Goal: Task Accomplishment & Management: Manage account settings

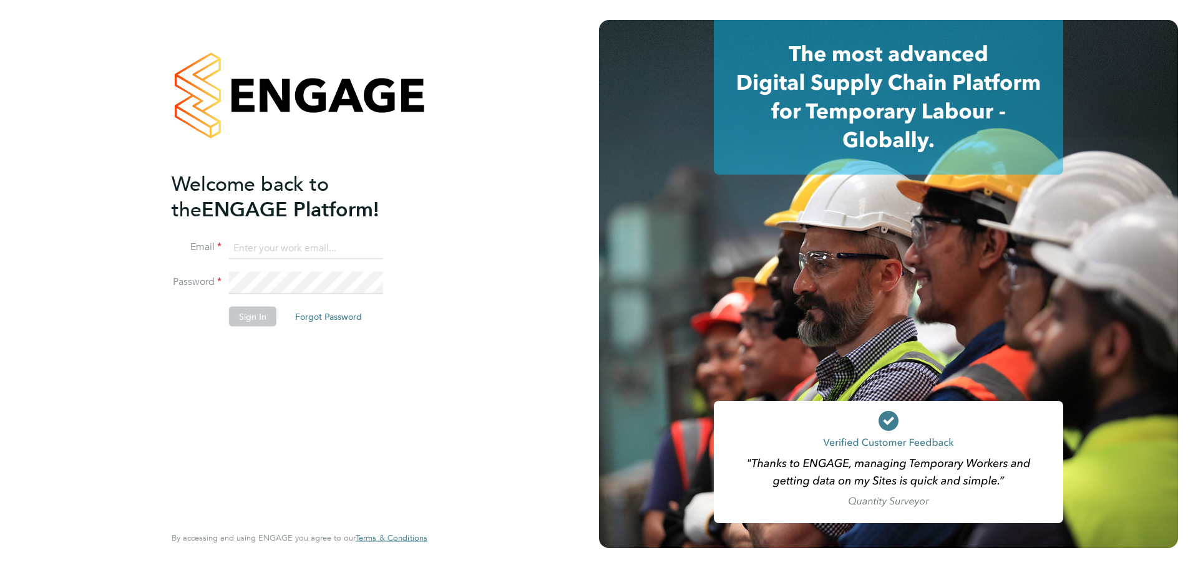
type input "Kirsty.collins@uk.g4s.com"
click at [238, 319] on button "Sign In" at bounding box center [252, 317] width 47 height 20
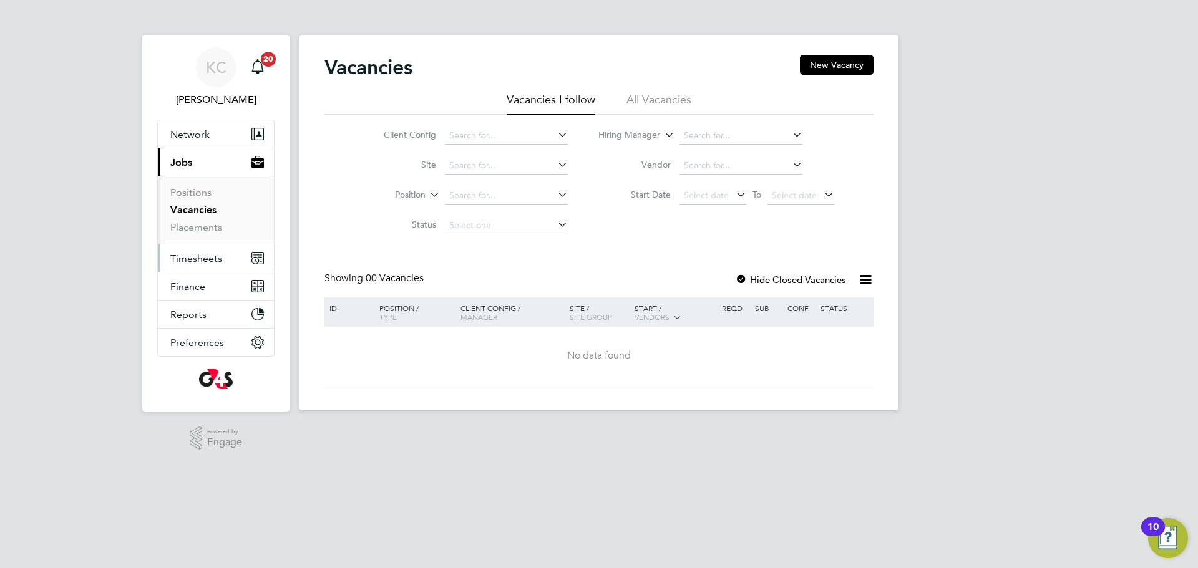
click at [191, 262] on span "Timesheets" at bounding box center [196, 259] width 52 height 12
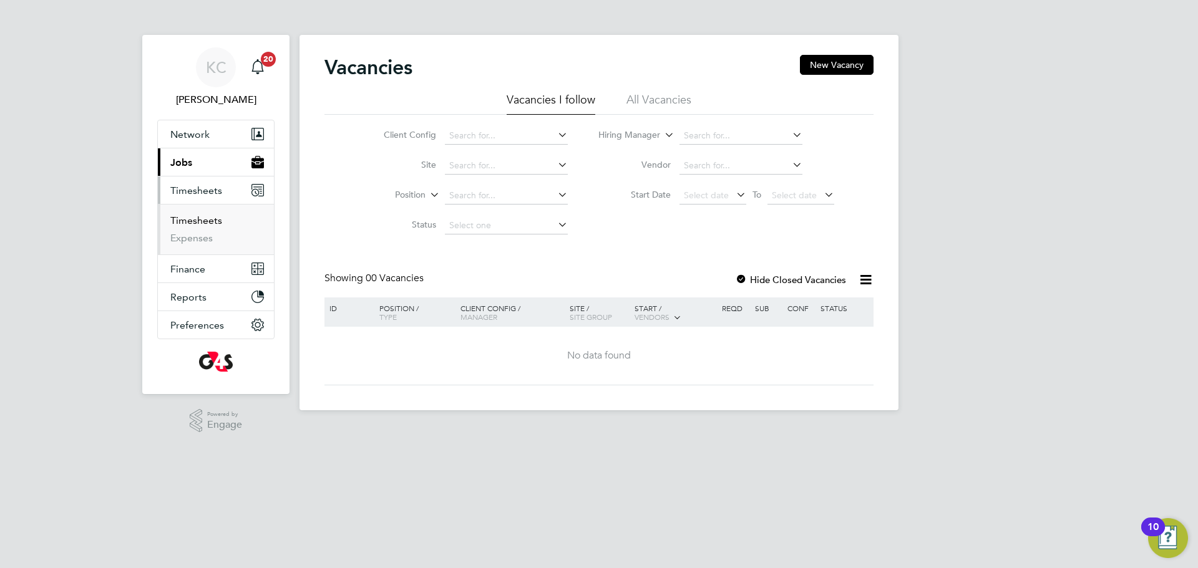
click at [189, 224] on link "Timesheets" at bounding box center [196, 221] width 52 height 12
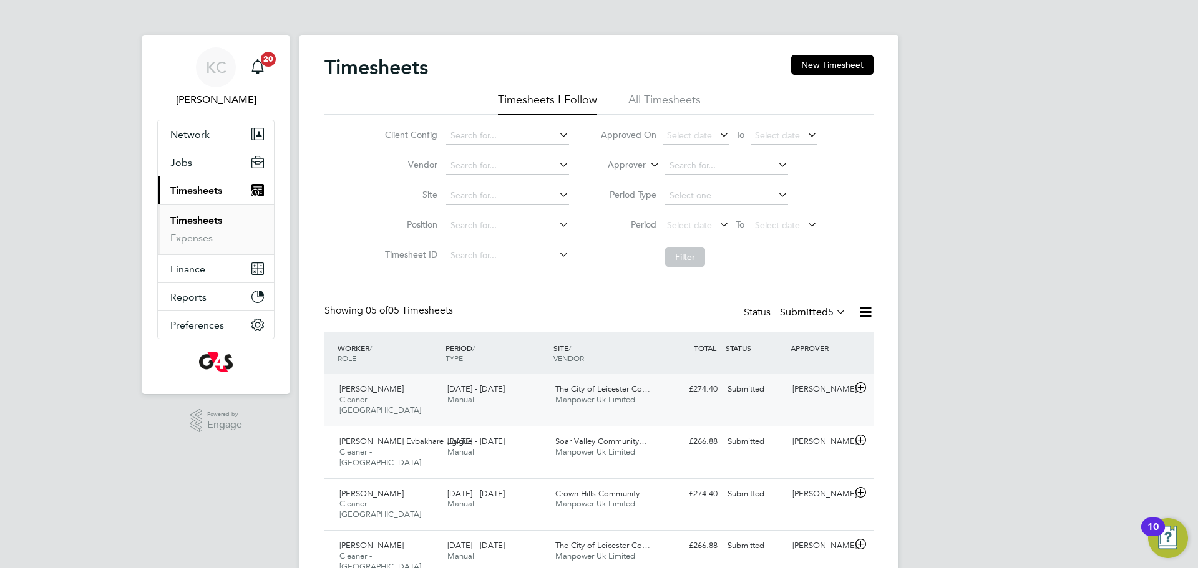
click at [608, 395] on span "Manpower Uk Limited" at bounding box center [595, 399] width 80 height 11
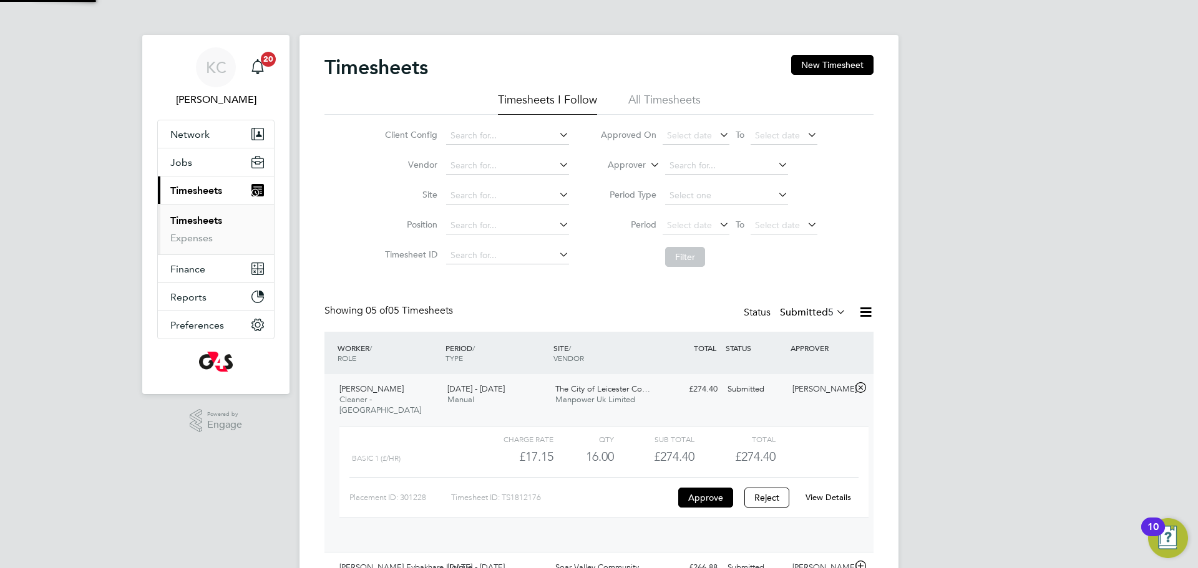
scroll to position [21, 122]
click at [830, 492] on link "View Details" at bounding box center [828, 497] width 46 height 11
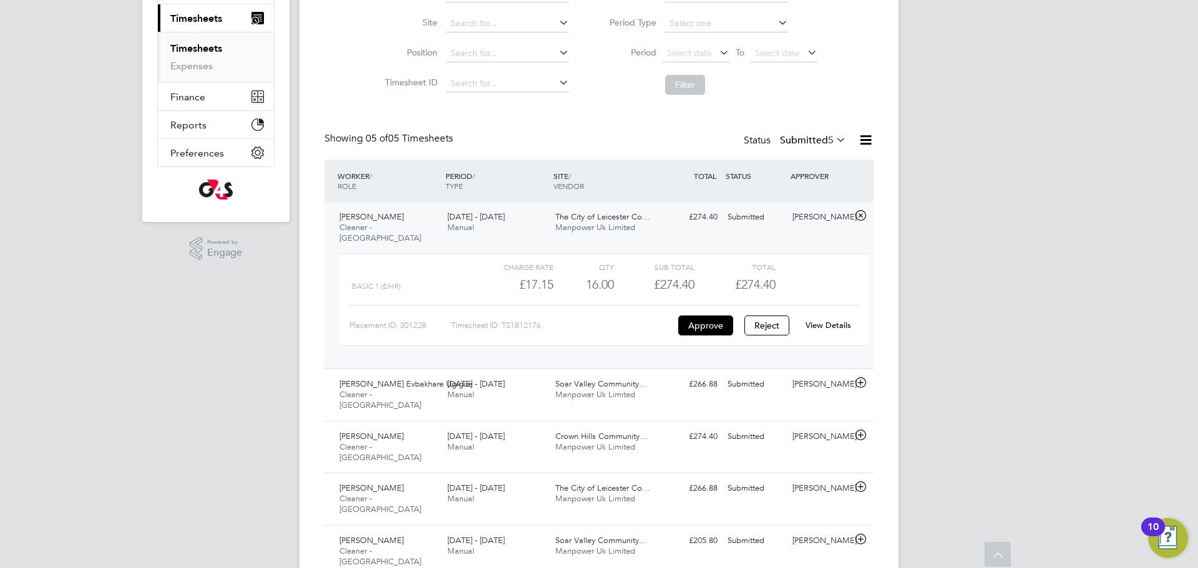
scroll to position [175, 0]
click at [369, 480] on span "Faisal Noor" at bounding box center [371, 485] width 64 height 11
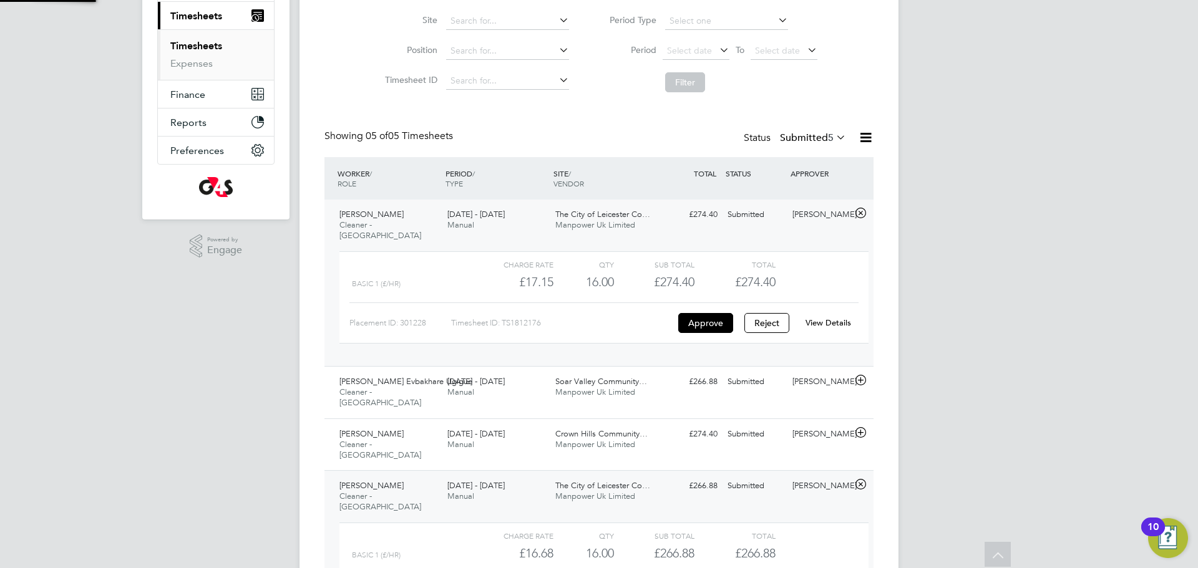
scroll to position [21, 122]
click at [233, 442] on div "KC Kirsty Collins Notifications 20 Applications: Network Team Members Businesse…" at bounding box center [599, 280] width 1198 height 910
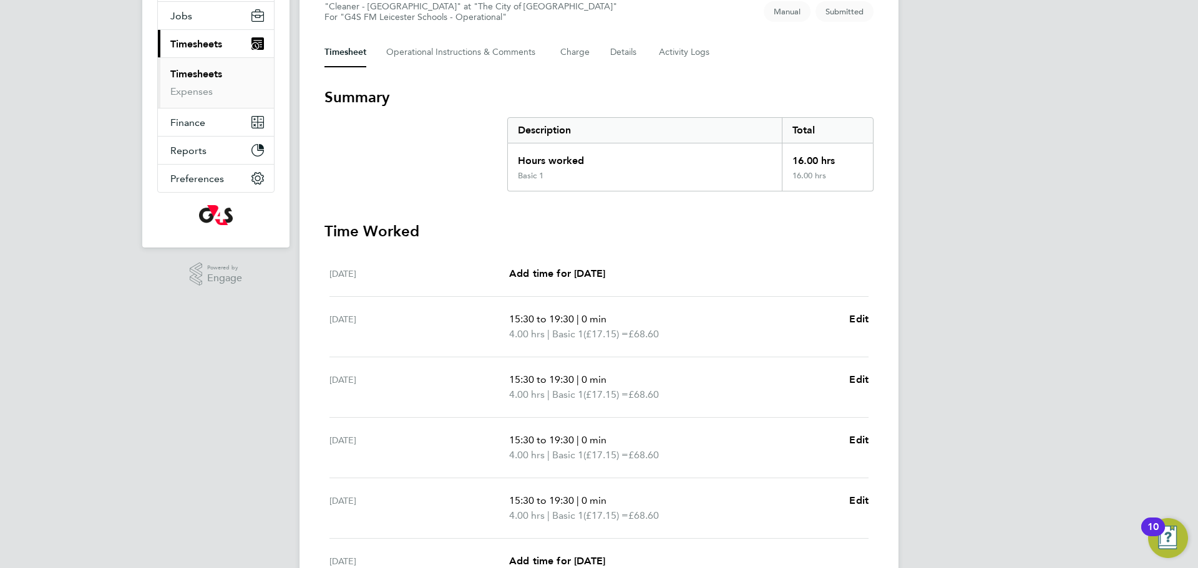
scroll to position [101, 0]
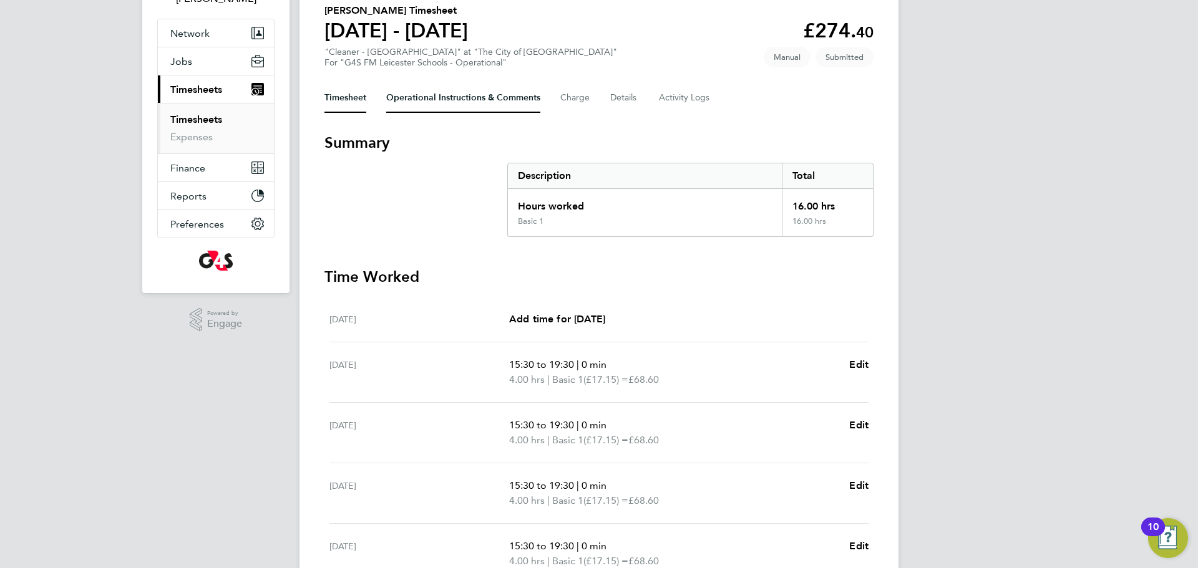
click at [434, 94] on Comments-tab "Operational Instructions & Comments" at bounding box center [463, 98] width 154 height 30
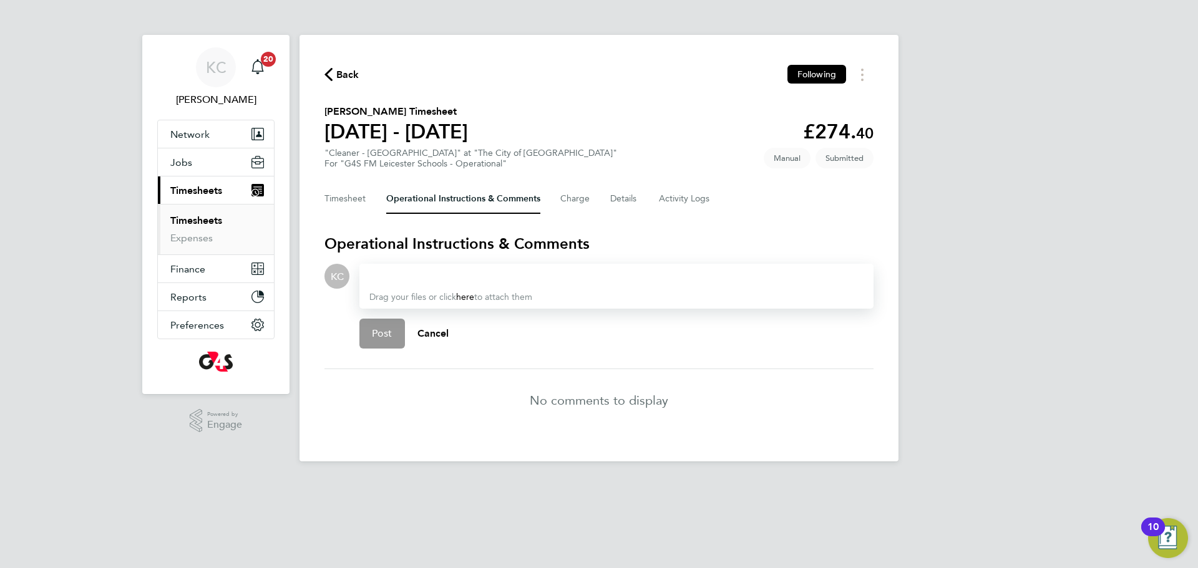
click at [410, 277] on div at bounding box center [616, 276] width 494 height 15
click at [374, 344] on button "Post" at bounding box center [382, 334] width 46 height 30
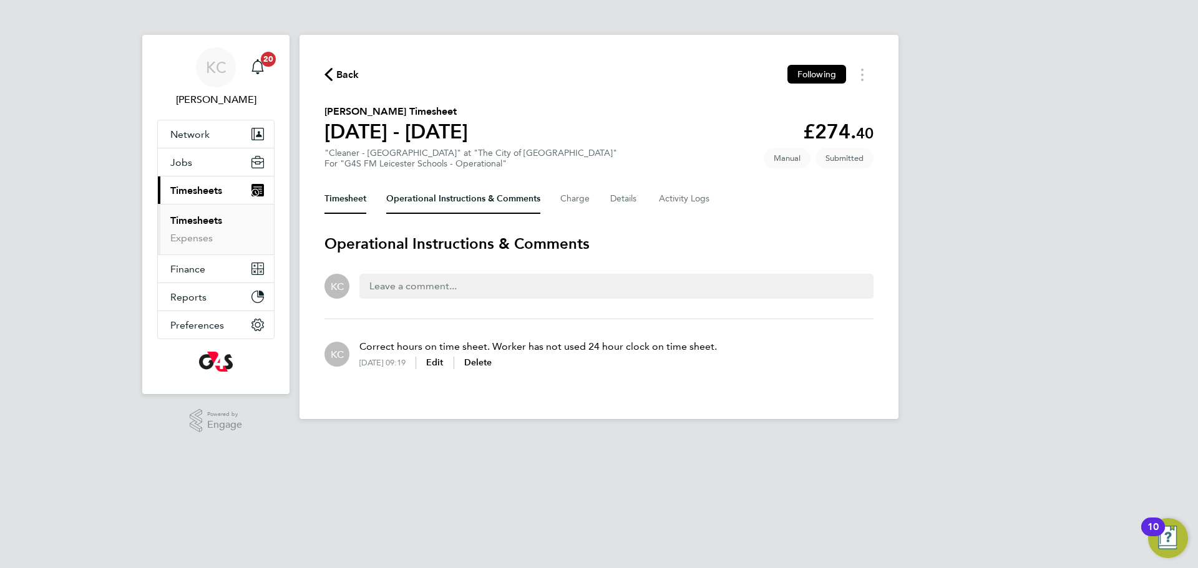
click at [346, 194] on button "Timesheet" at bounding box center [345, 199] width 42 height 30
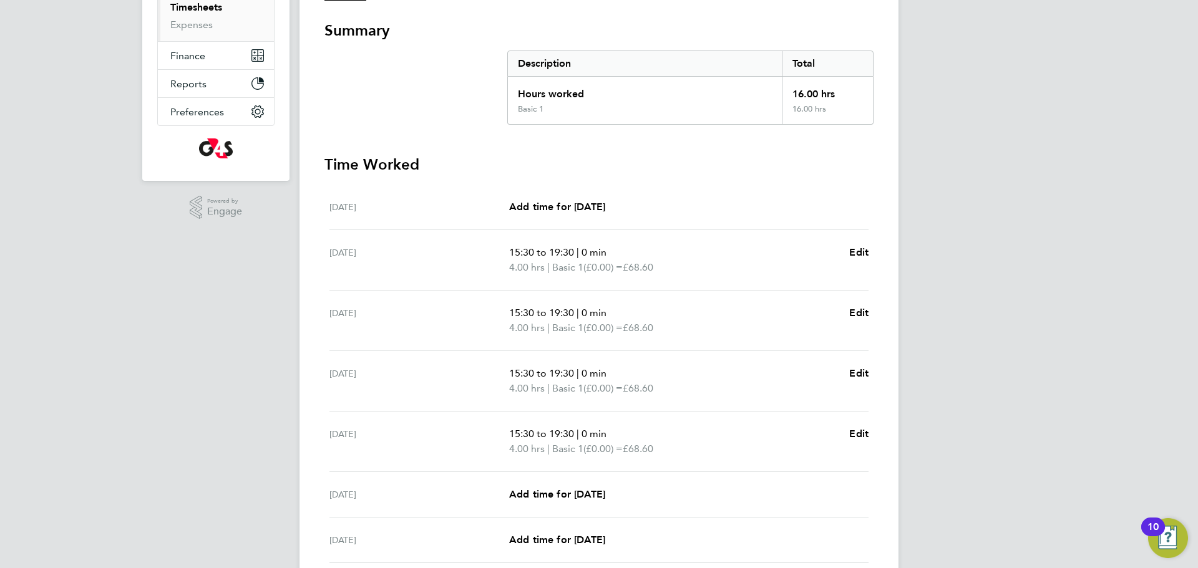
scroll to position [318, 0]
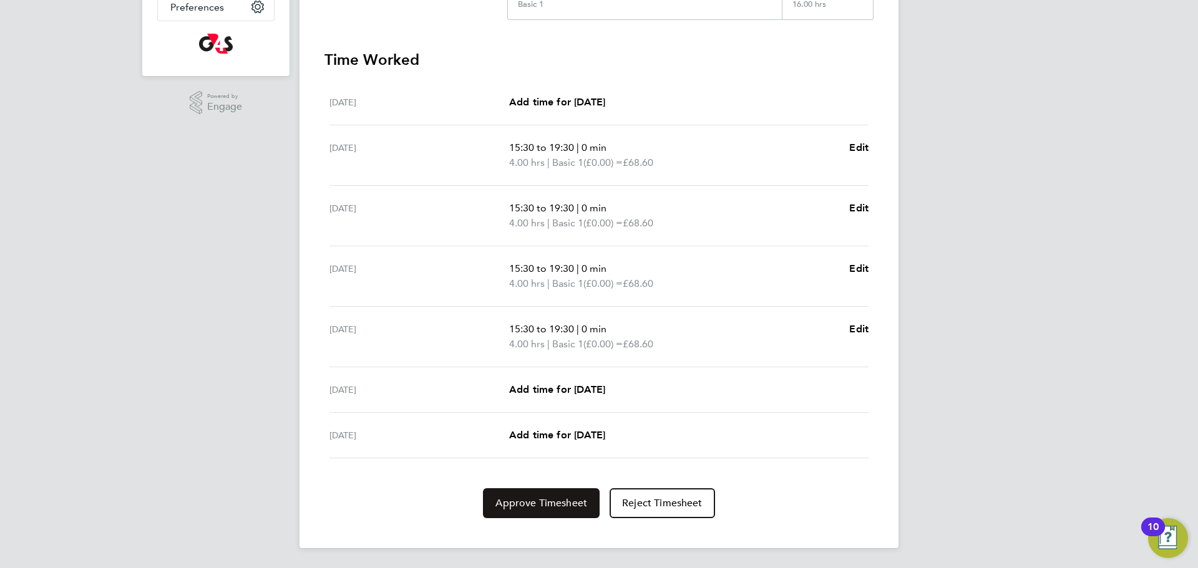
click at [510, 507] on span "Approve Timesheet" at bounding box center [541, 503] width 92 height 12
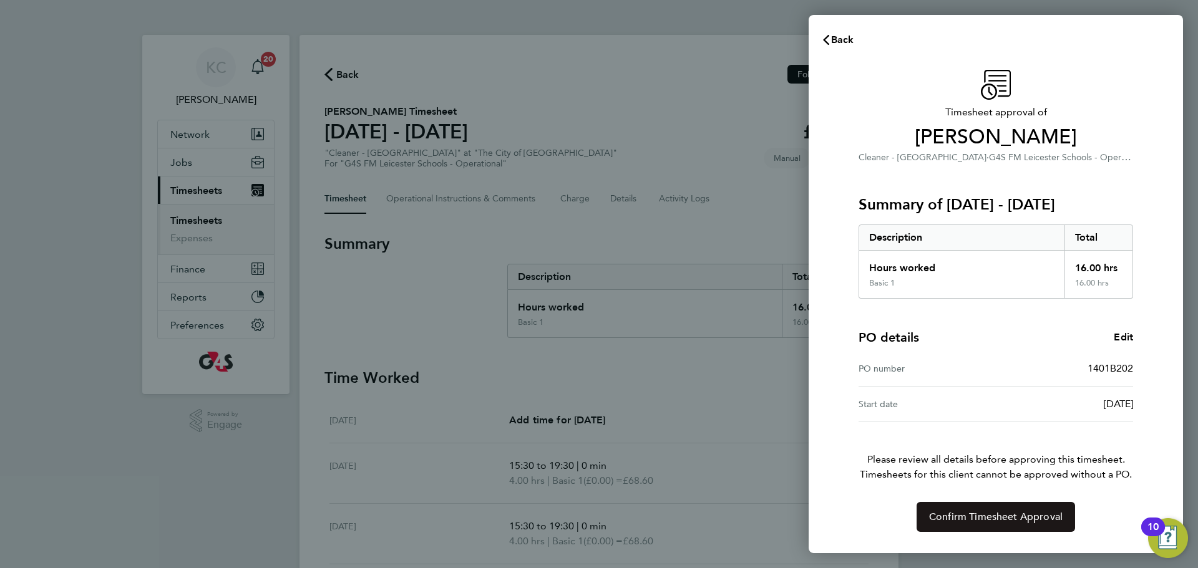
click at [979, 517] on span "Confirm Timesheet Approval" at bounding box center [995, 517] width 133 height 12
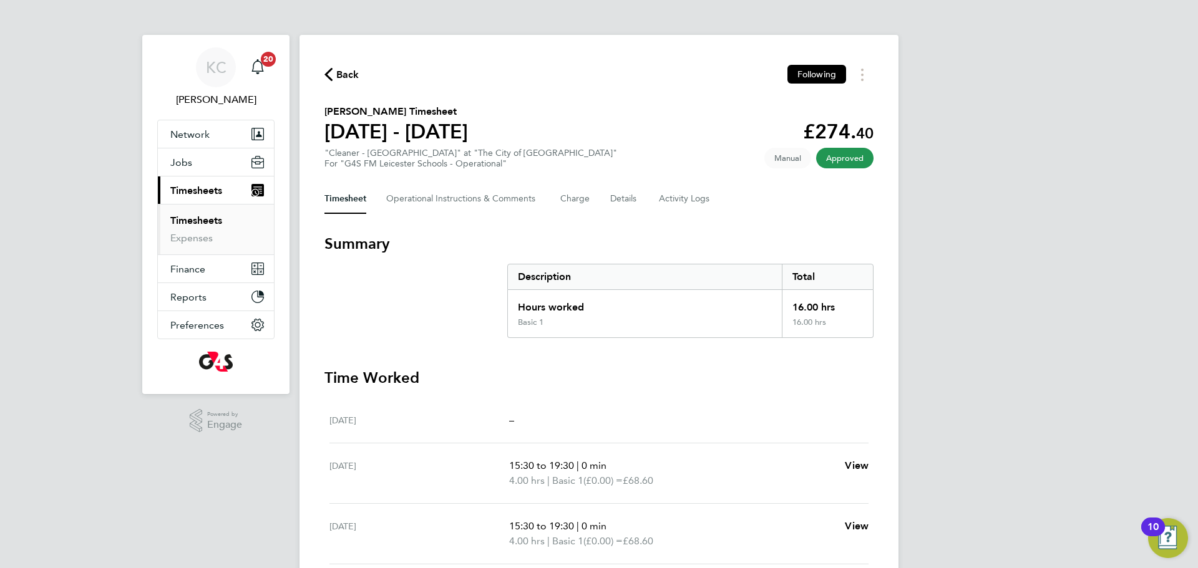
click at [1007, 263] on div "KC Kirsty Collins Notifications 20 Applications: Network Team Members Businesse…" at bounding box center [599, 443] width 1198 height 886
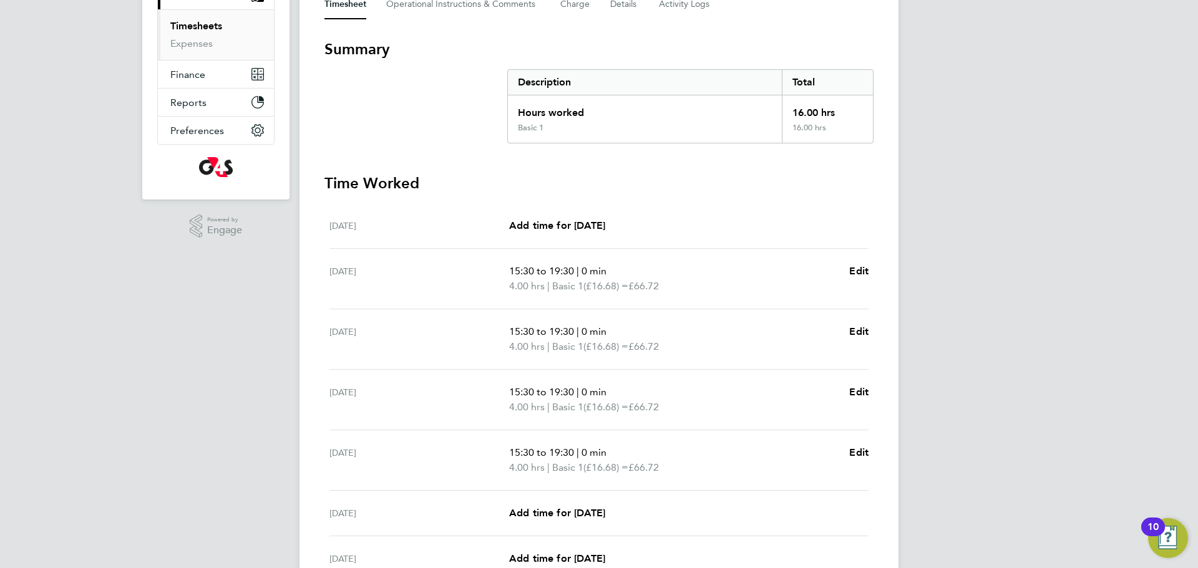
scroll to position [318, 0]
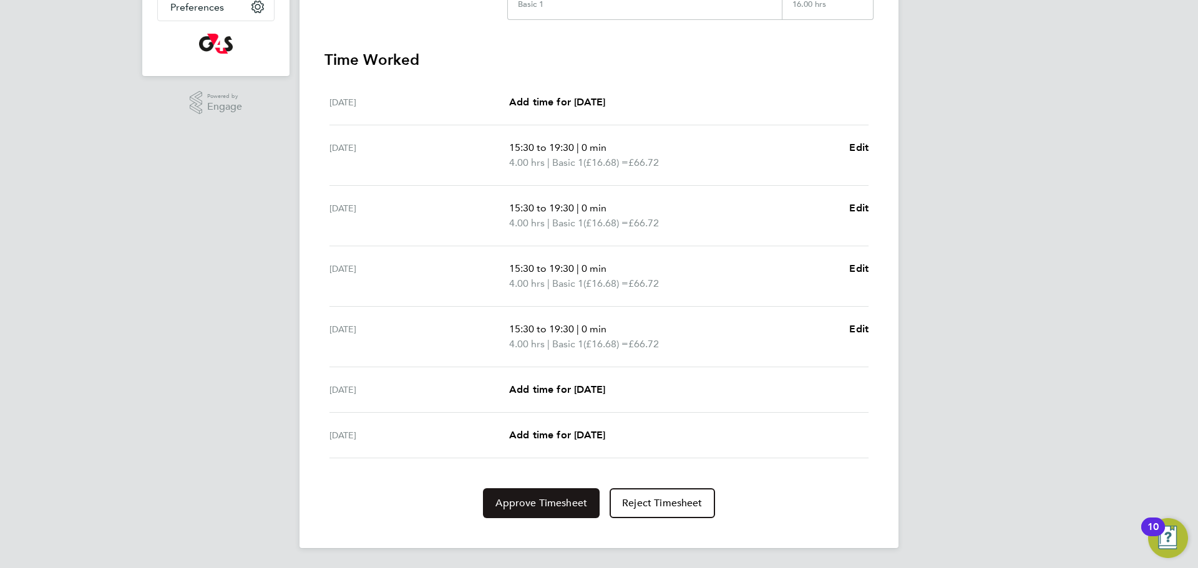
click at [530, 497] on span "Approve Timesheet" at bounding box center [541, 503] width 92 height 12
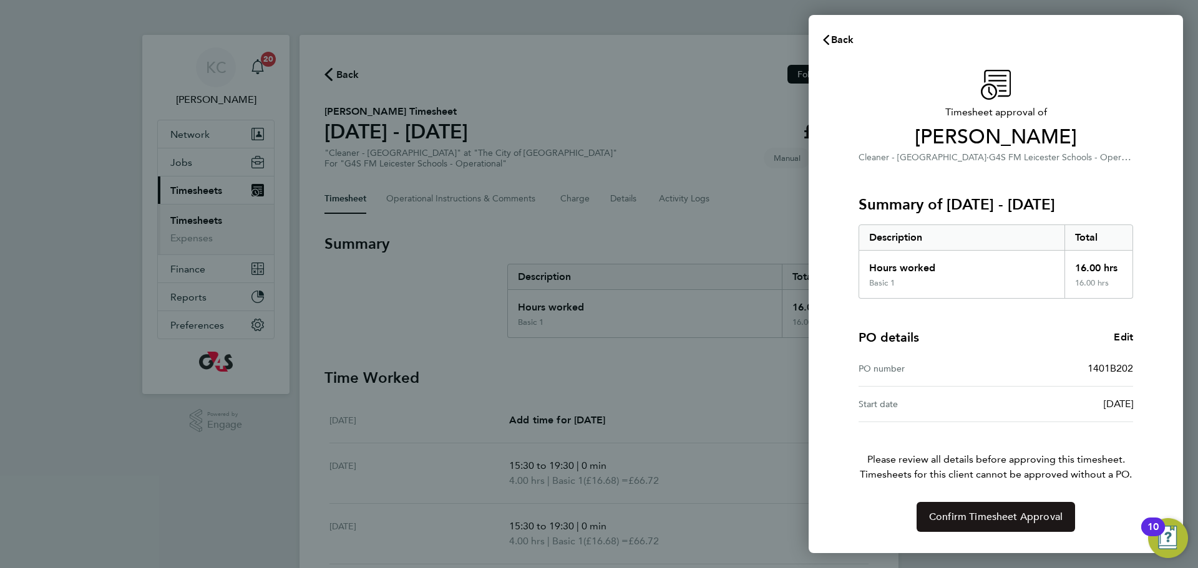
click at [1009, 517] on span "Confirm Timesheet Approval" at bounding box center [995, 517] width 133 height 12
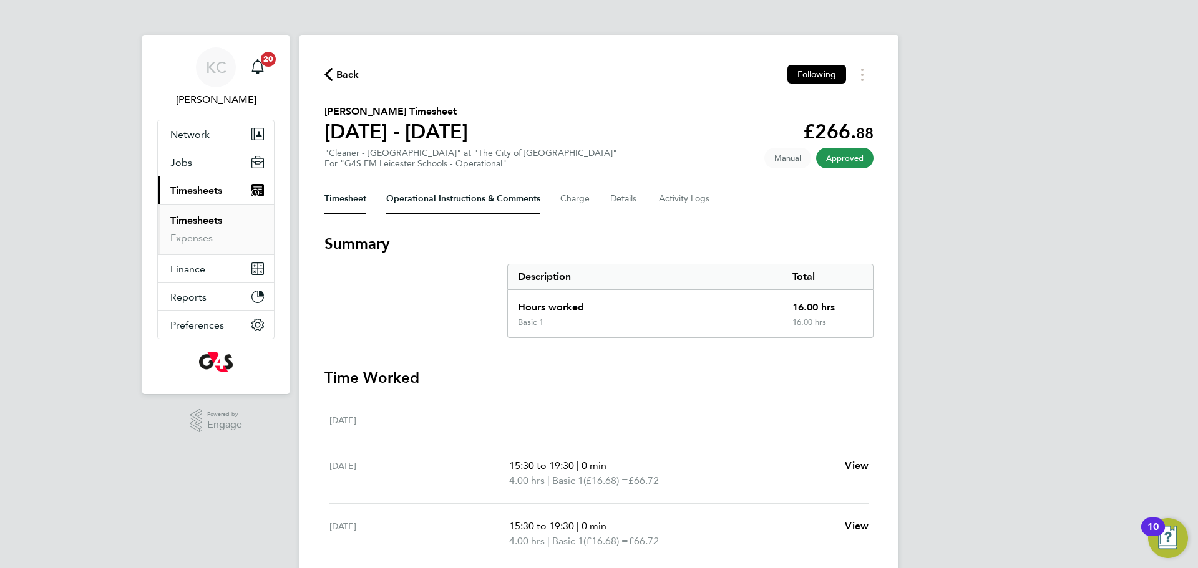
click at [444, 200] on Comments-tab "Operational Instructions & Comments" at bounding box center [463, 199] width 154 height 30
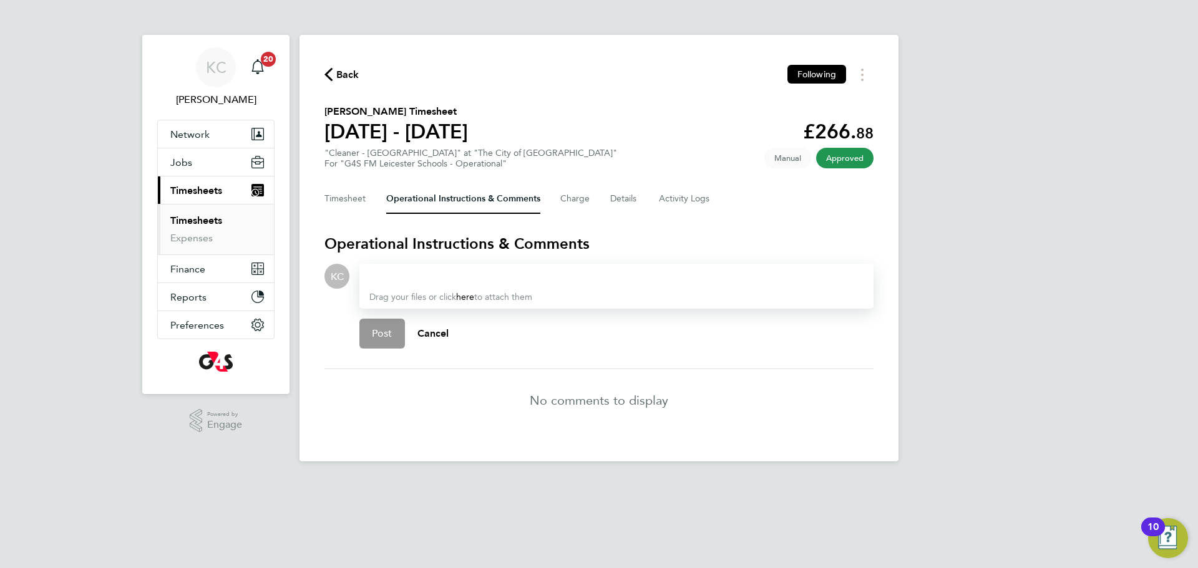
click at [431, 275] on div at bounding box center [616, 276] width 494 height 15
click at [369, 334] on button "Post" at bounding box center [382, 334] width 46 height 30
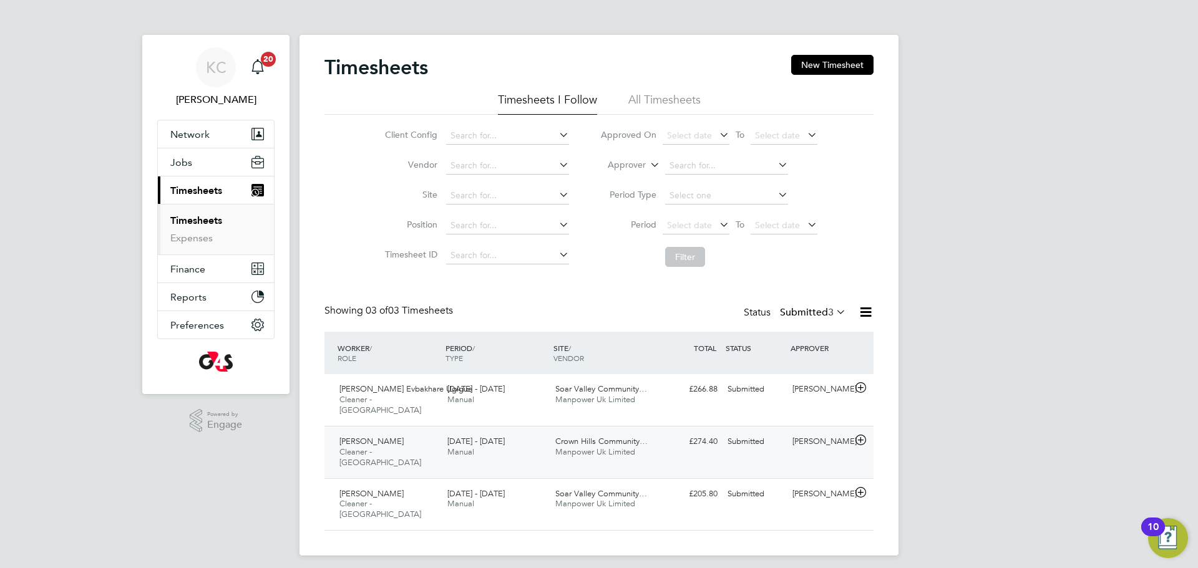
click at [402, 436] on span "[PERSON_NAME]" at bounding box center [371, 441] width 64 height 11
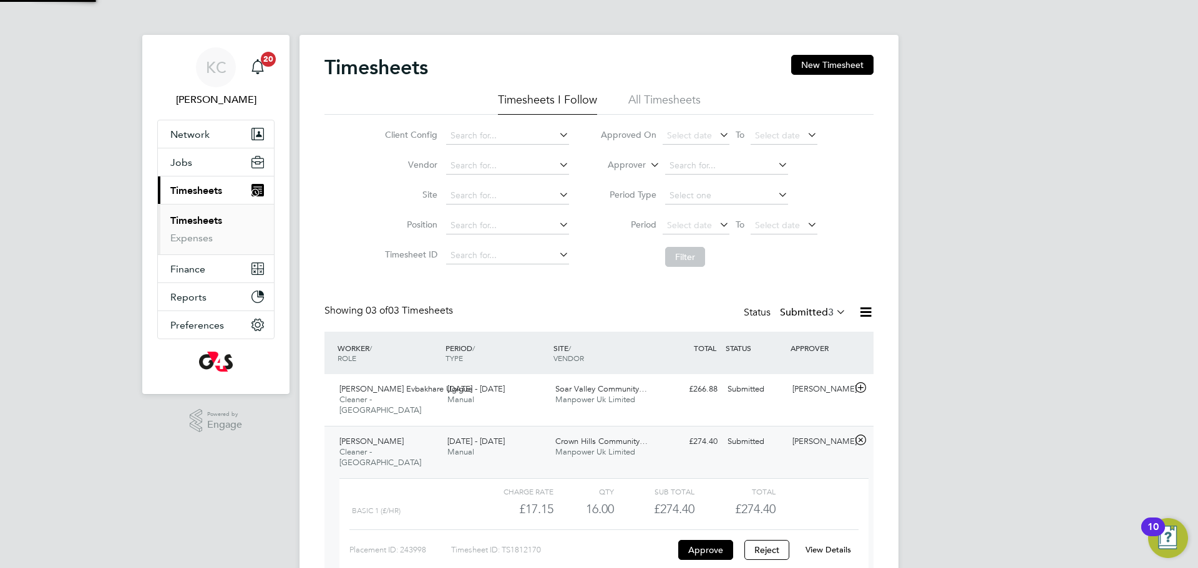
scroll to position [21, 122]
click at [838, 545] on link "View Details" at bounding box center [828, 550] width 46 height 11
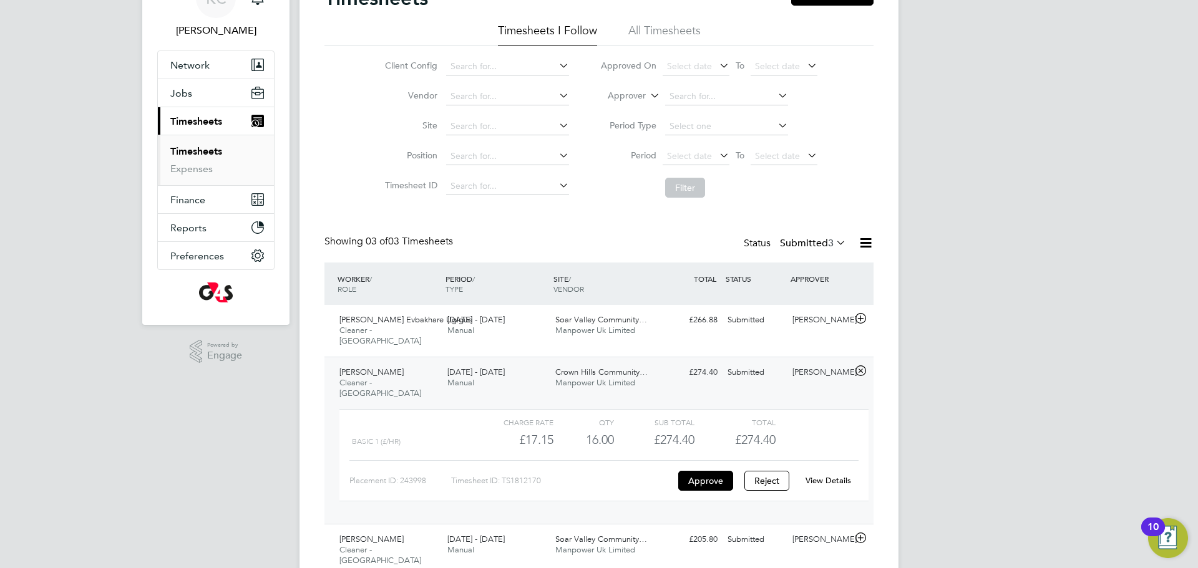
scroll to position [92, 0]
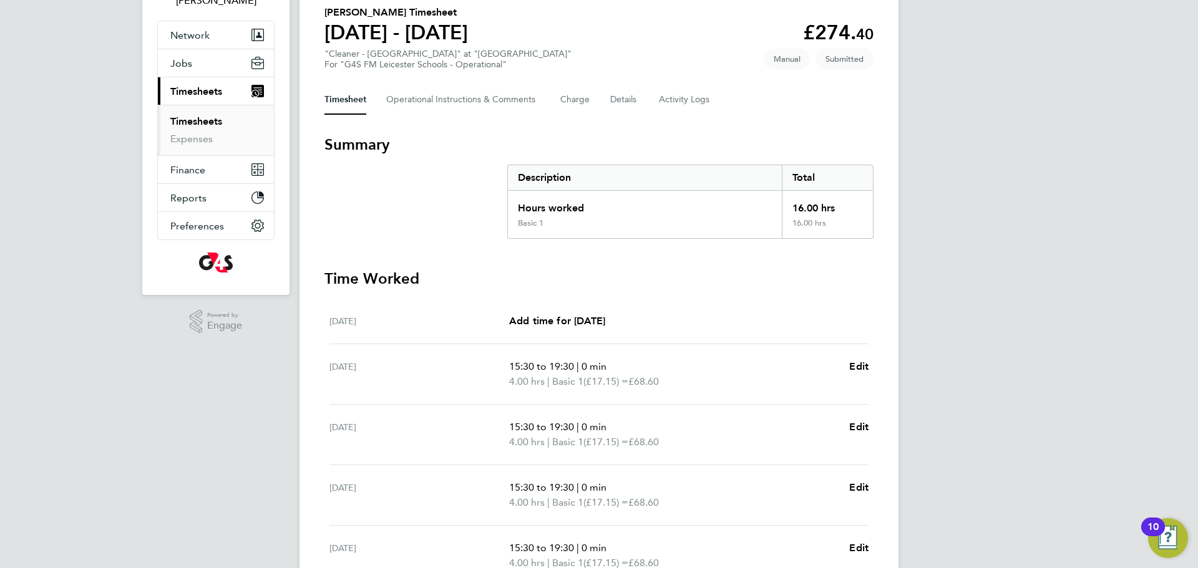
scroll to position [109, 0]
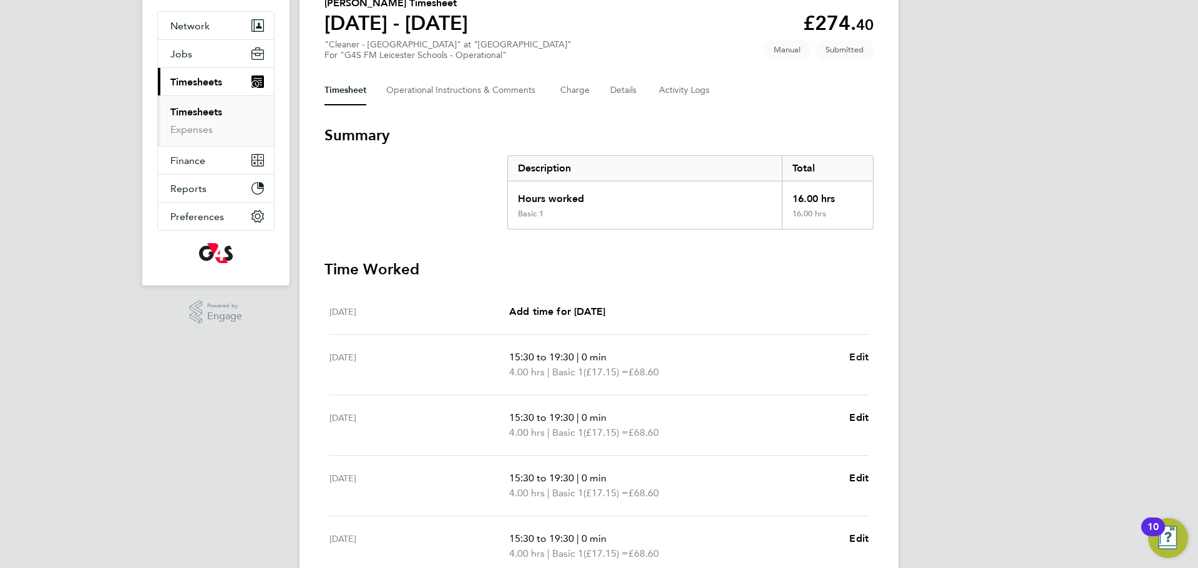
click at [865, 356] on span "Edit" at bounding box center [858, 357] width 19 height 12
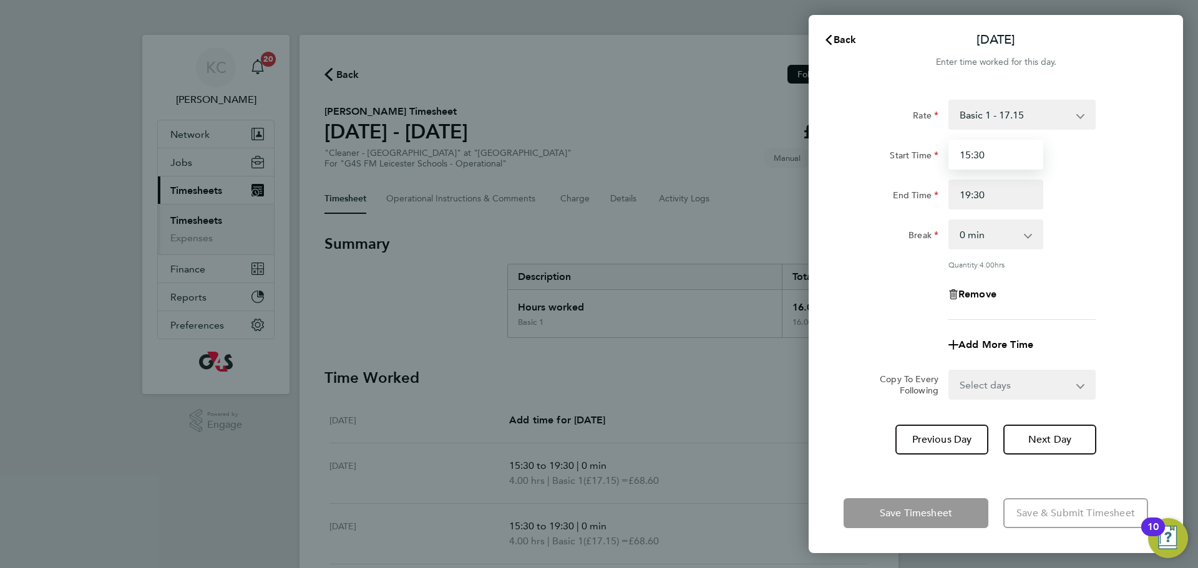
click at [994, 162] on input "15:30" at bounding box center [995, 155] width 95 height 30
type input "15:15"
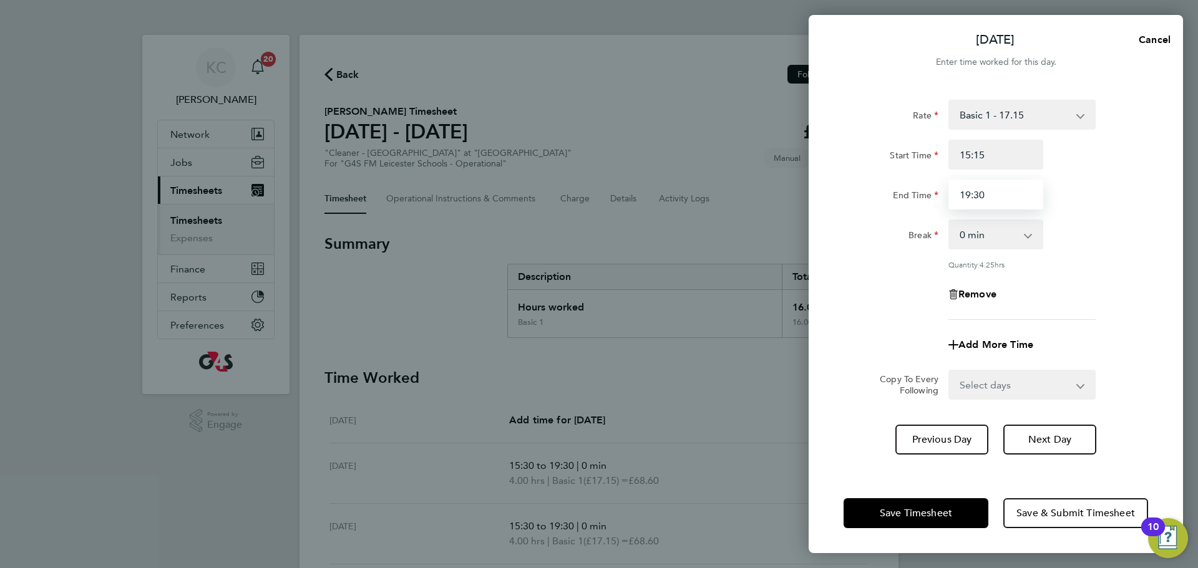
click at [992, 198] on input "19:30" at bounding box center [995, 195] width 95 height 30
type input "19:15"
click at [1047, 435] on span "Next Day" at bounding box center [1049, 440] width 43 height 12
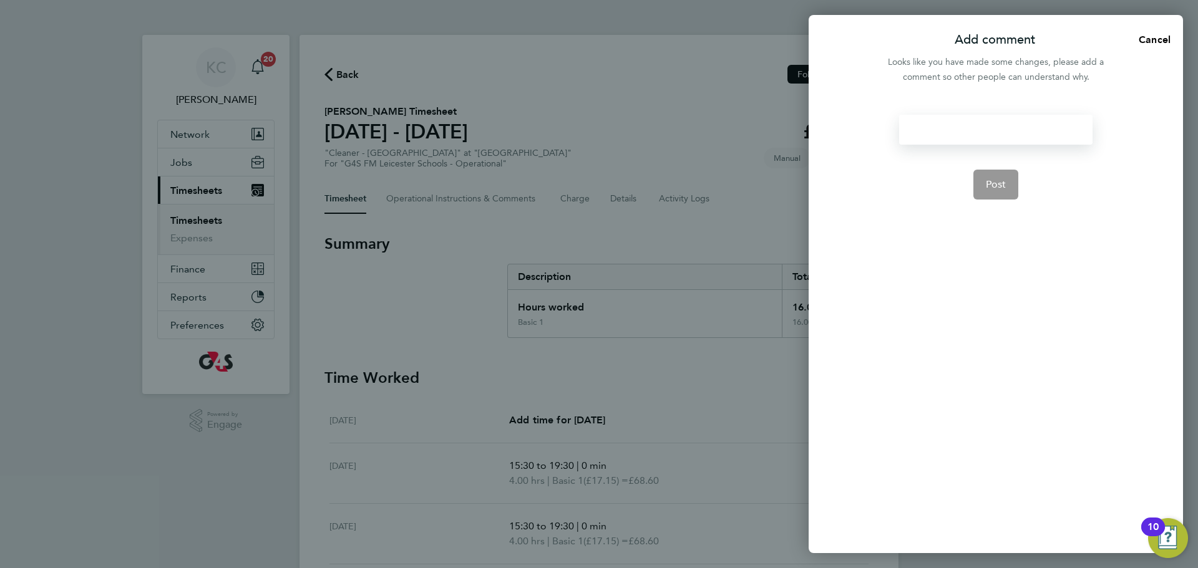
click at [988, 124] on div at bounding box center [995, 130] width 193 height 30
click at [973, 132] on div at bounding box center [995, 130] width 193 height 30
click at [1000, 185] on span "Post" at bounding box center [996, 184] width 21 height 12
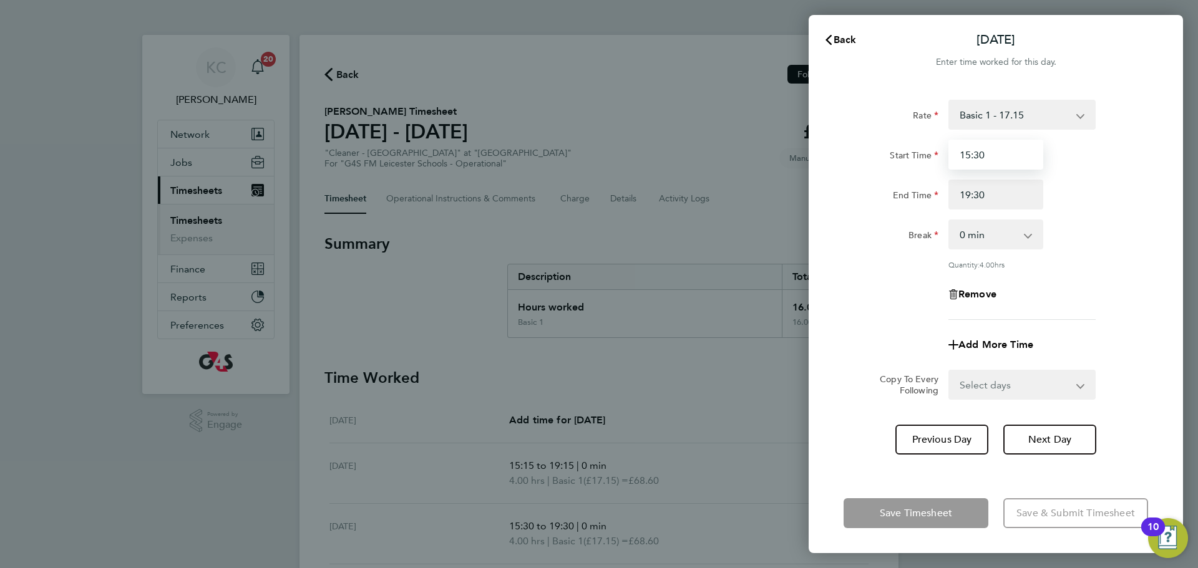
click at [995, 158] on input "15:30" at bounding box center [995, 155] width 95 height 30
type input "15:15"
click at [999, 194] on input "19:30" at bounding box center [995, 195] width 95 height 30
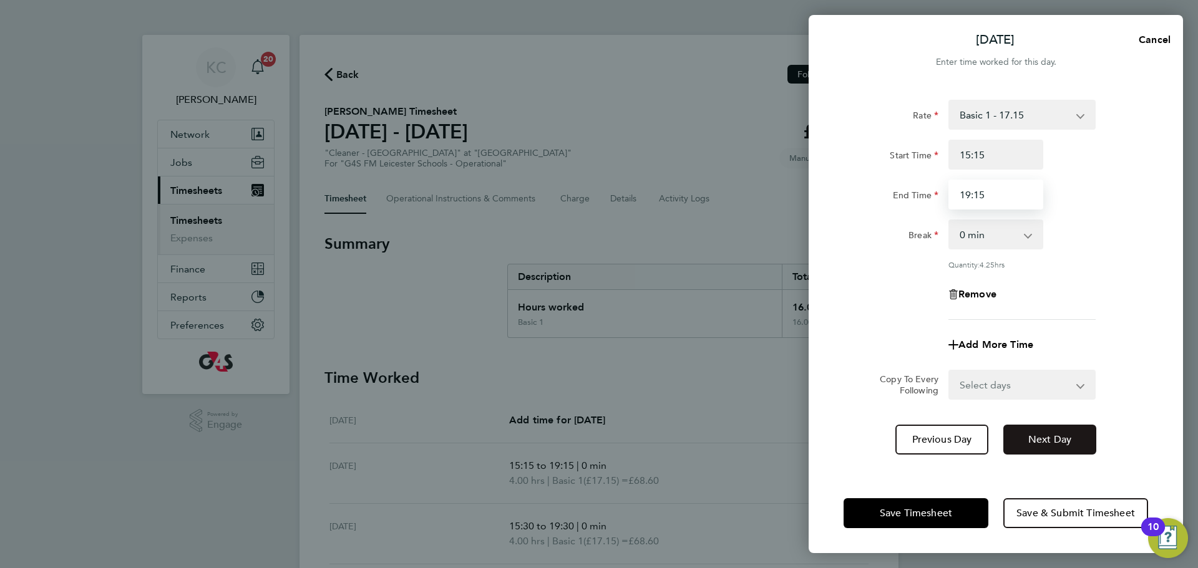
type input "19:15"
click at [1045, 435] on span "Next Day" at bounding box center [1049, 440] width 43 height 12
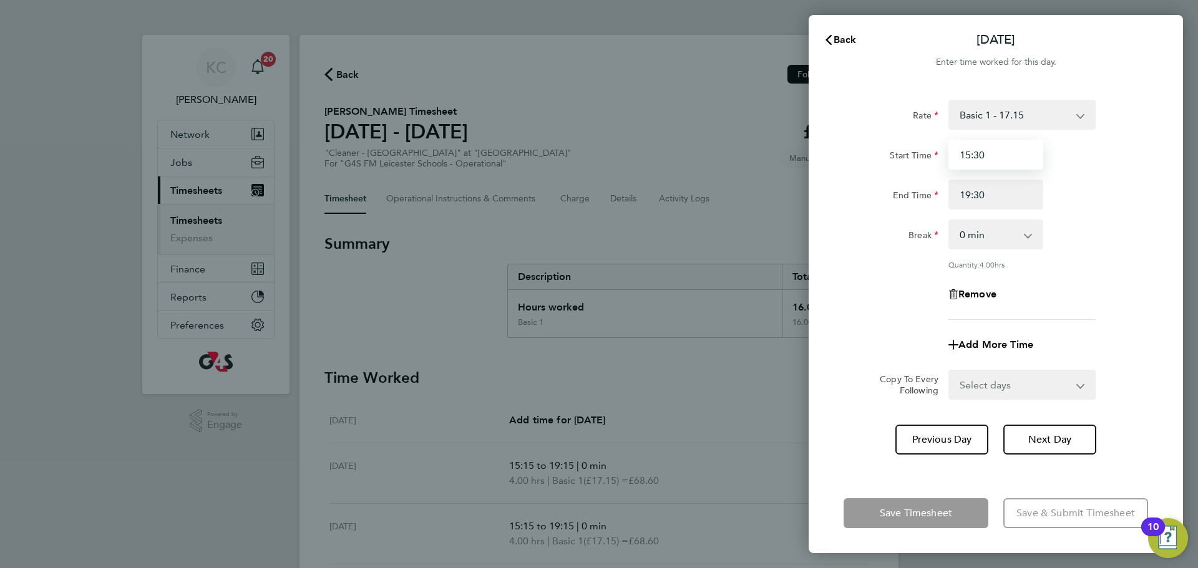
click at [1007, 148] on input "15:30" at bounding box center [995, 155] width 95 height 30
type input "15:15"
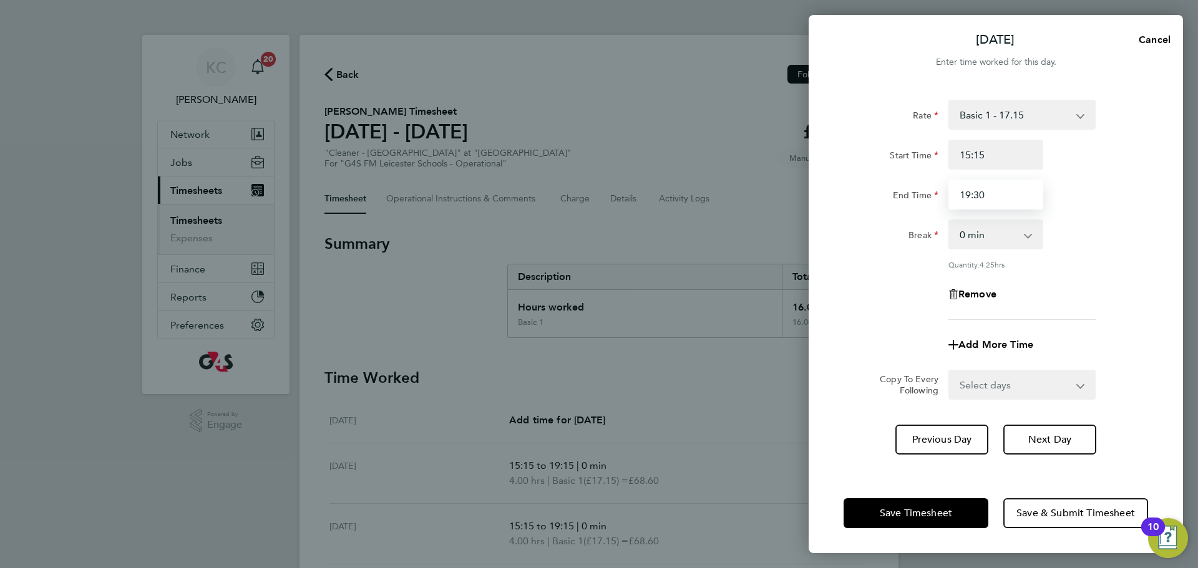
click at [1004, 195] on input "19:30" at bounding box center [995, 195] width 95 height 30
type input "19:15"
click at [1036, 436] on span "Next Day" at bounding box center [1049, 440] width 43 height 12
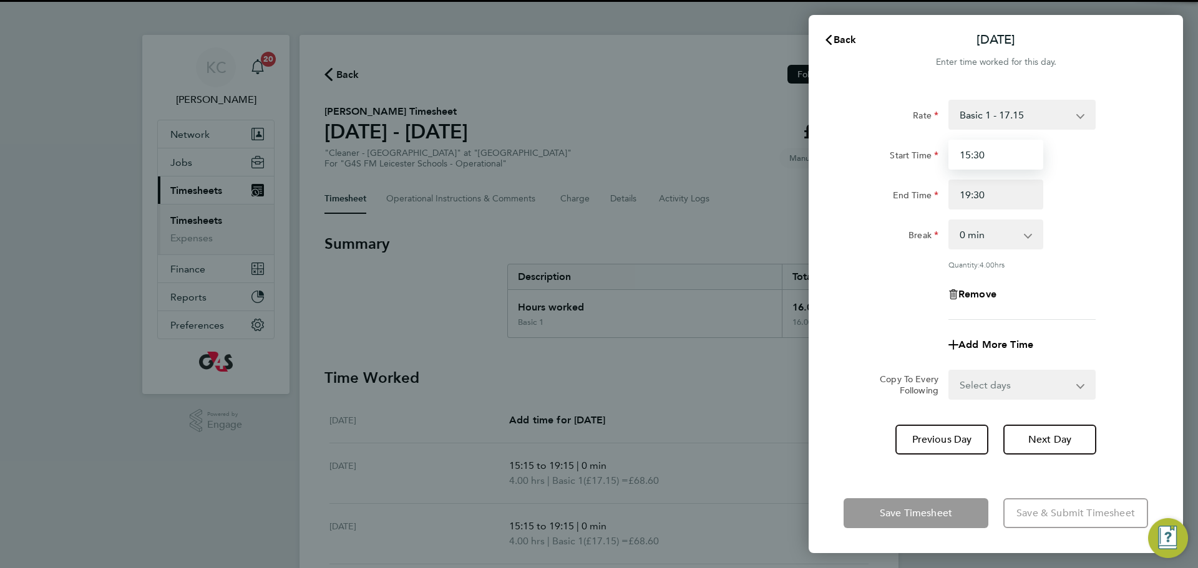
click at [1002, 155] on input "15:30" at bounding box center [995, 155] width 95 height 30
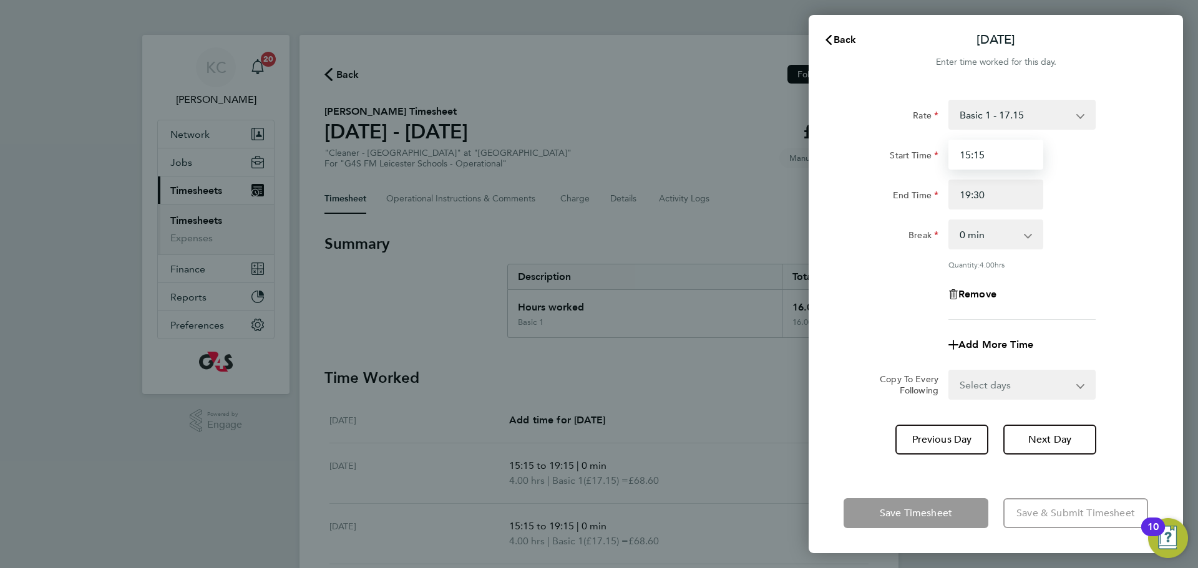
type input "15:15"
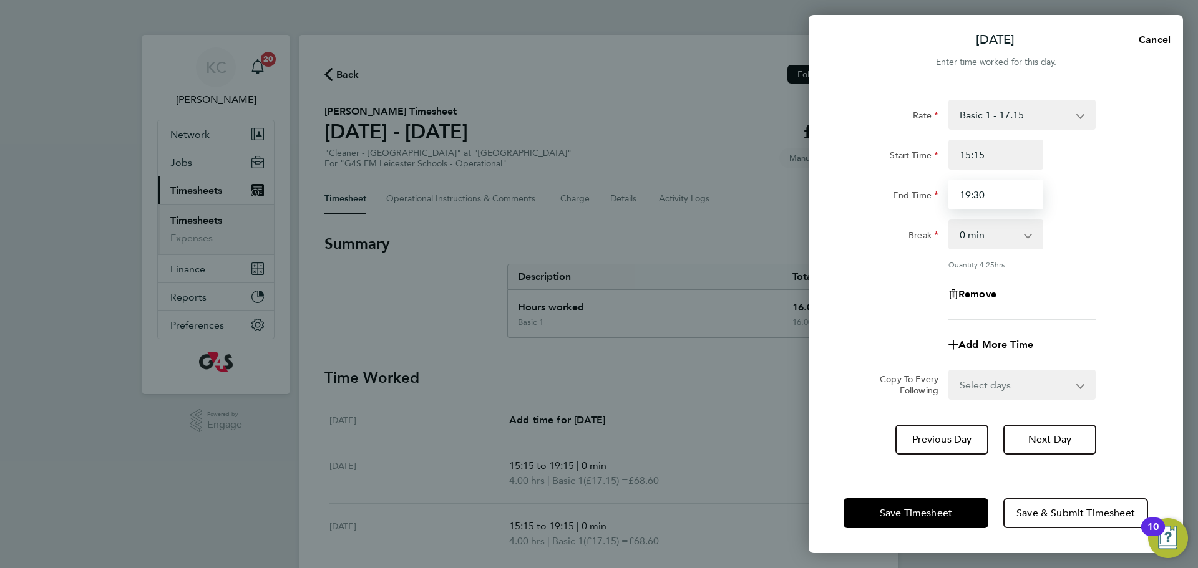
click at [1001, 193] on input "19:30" at bounding box center [995, 195] width 95 height 30
type input "19:15"
click at [1033, 437] on span "Next Day" at bounding box center [1049, 440] width 43 height 12
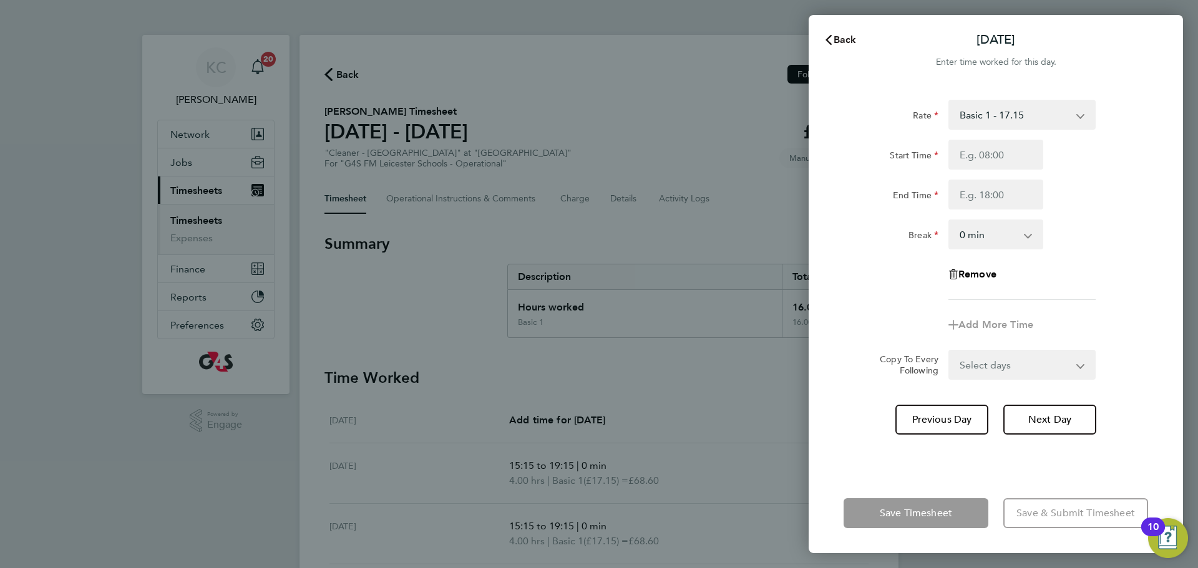
click at [832, 39] on icon "button" at bounding box center [828, 40] width 10 height 10
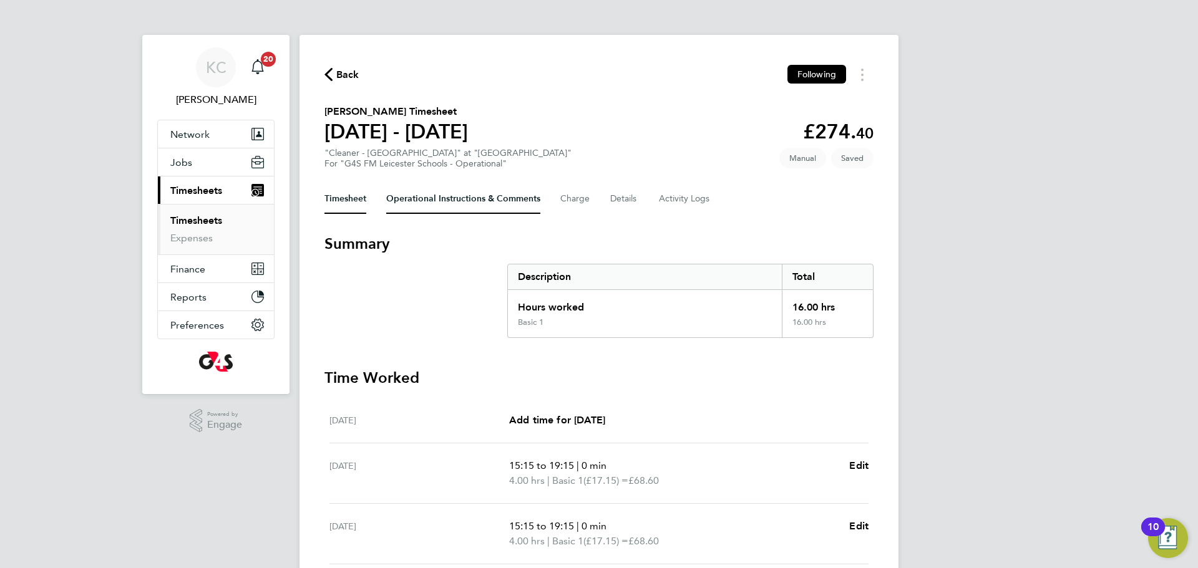
click at [465, 200] on Comments-tab "Operational Instructions & Comments" at bounding box center [463, 199] width 154 height 30
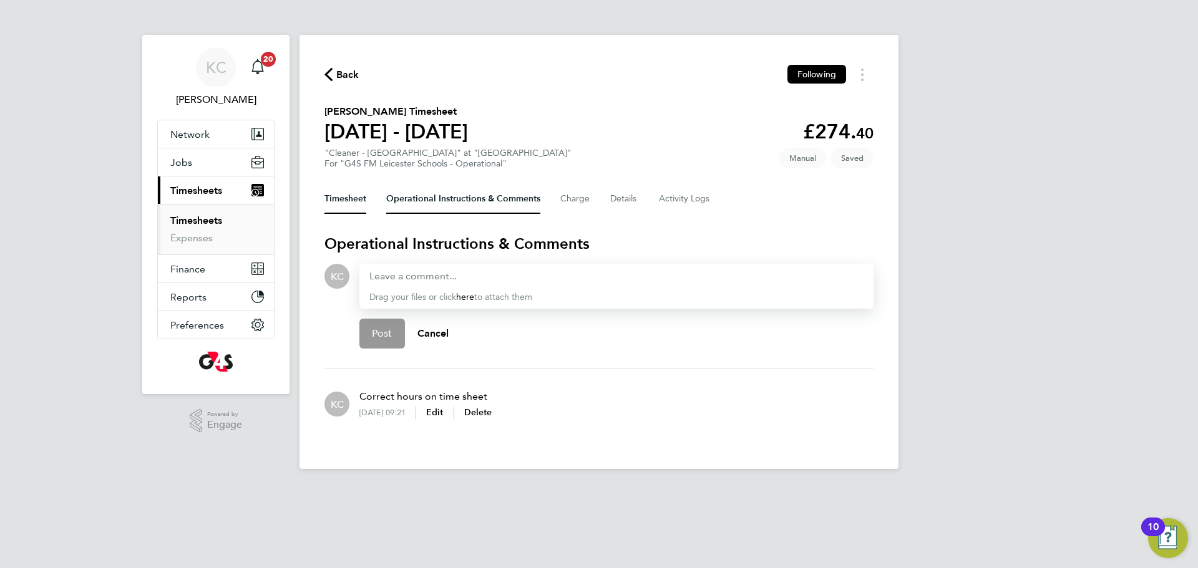
click at [346, 198] on button "Timesheet" at bounding box center [345, 199] width 42 height 30
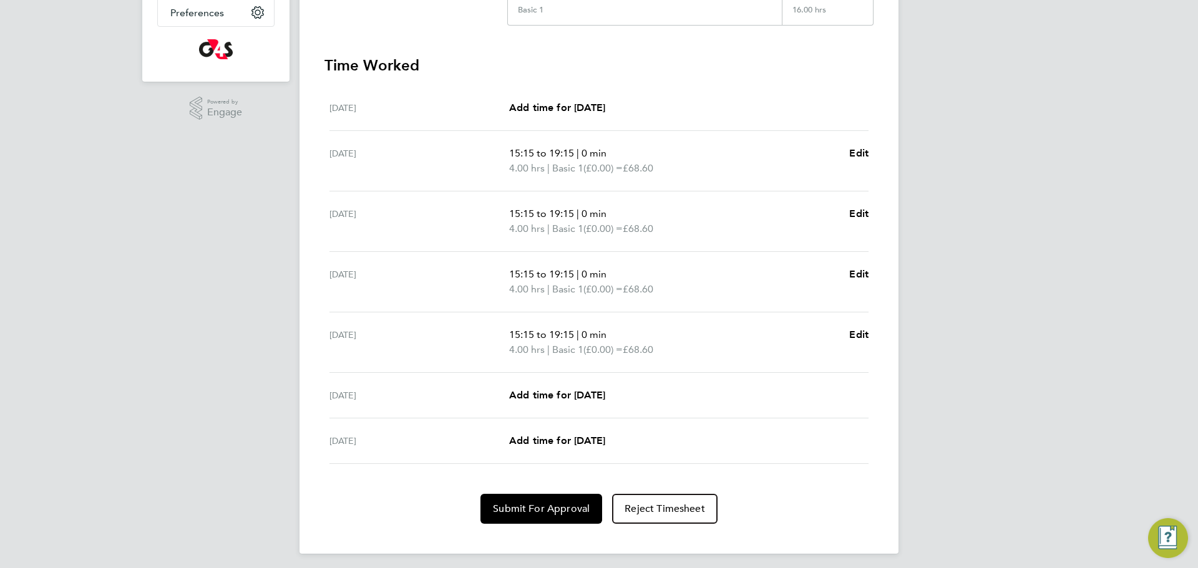
scroll to position [318, 0]
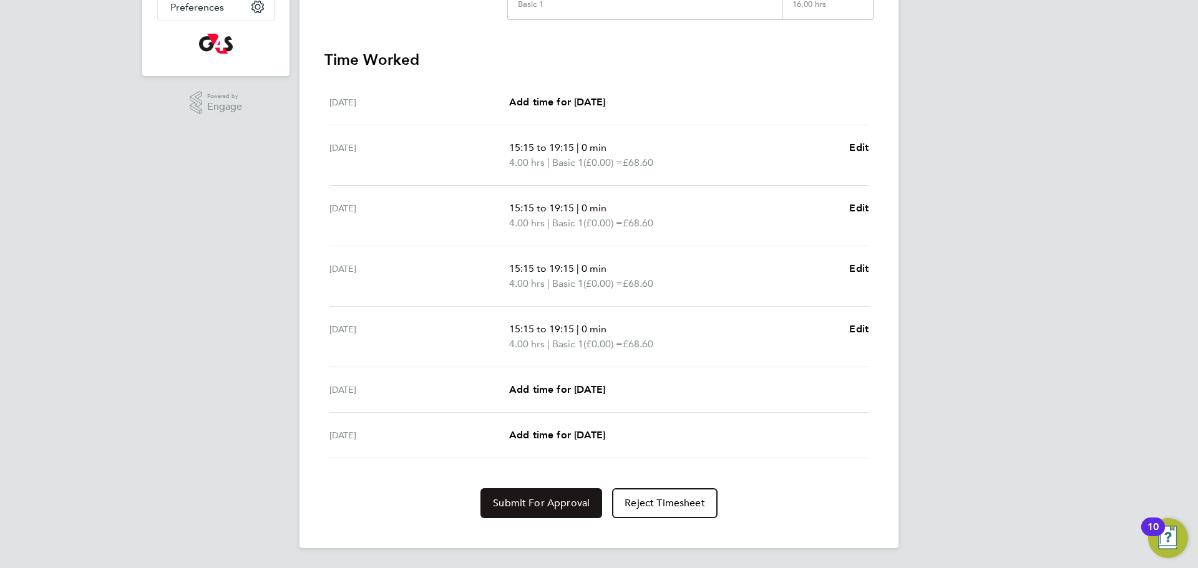
click at [524, 515] on button "Submit For Approval" at bounding box center [541, 503] width 122 height 30
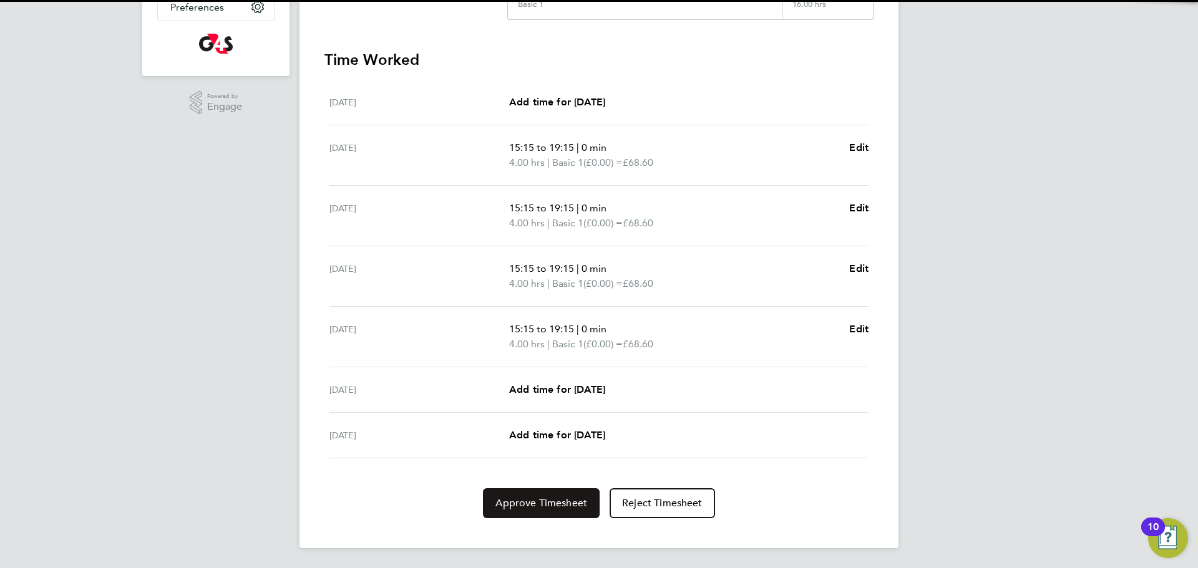
click at [528, 512] on button "Approve Timesheet" at bounding box center [541, 503] width 117 height 30
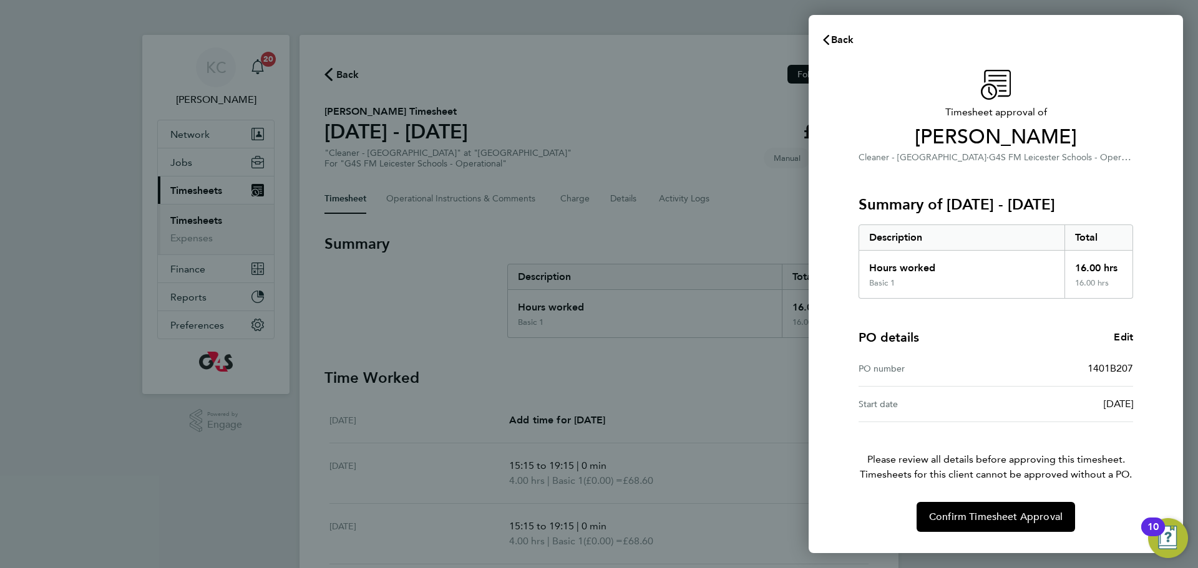
click at [977, 532] on div "Timesheet approval of Rambhai Karavadra Cleaner - Leicester · G4S FM Leicester …" at bounding box center [995, 304] width 374 height 498
click at [984, 515] on span "Confirm Timesheet Approval" at bounding box center [995, 517] width 133 height 12
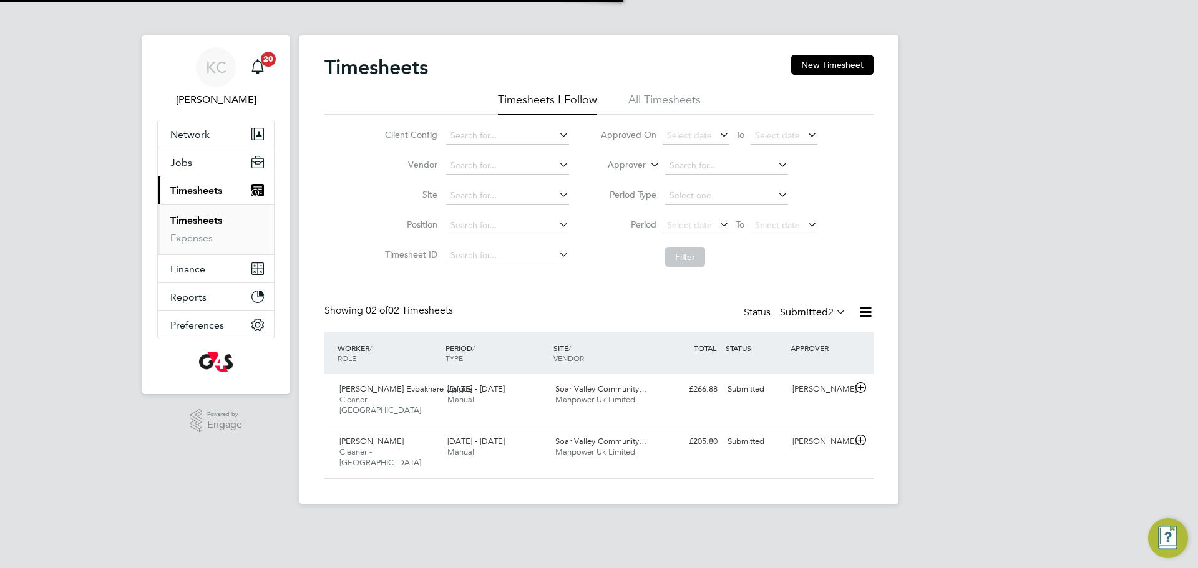
scroll to position [32, 109]
